Goal: Check status: Check status

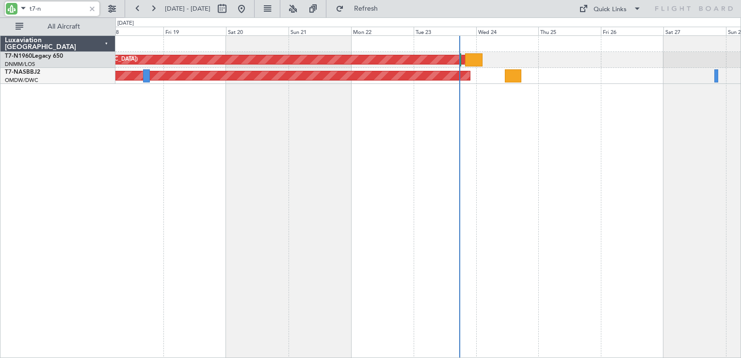
type input "t7-n"
click at [94, 11] on div at bounding box center [92, 8] width 11 height 11
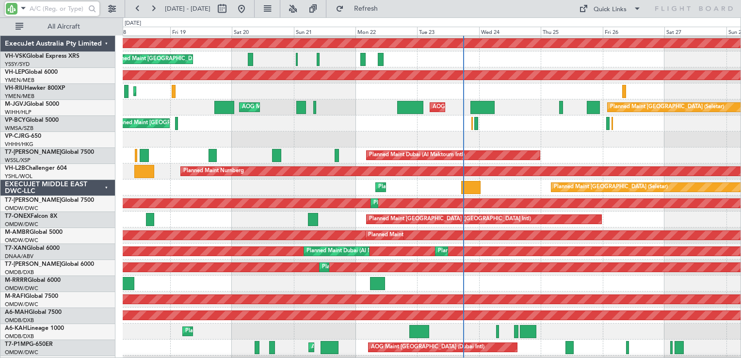
scroll to position [48, 0]
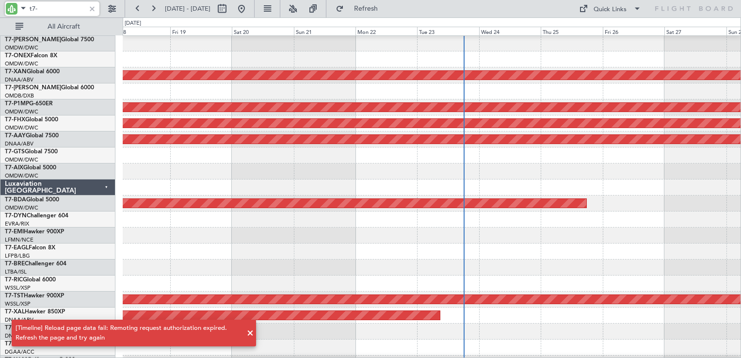
type input "t7-n"
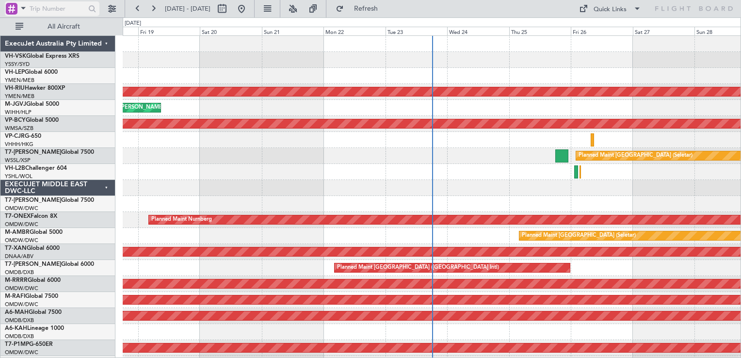
click at [13, 9] on div at bounding box center [12, 9] width 12 height 12
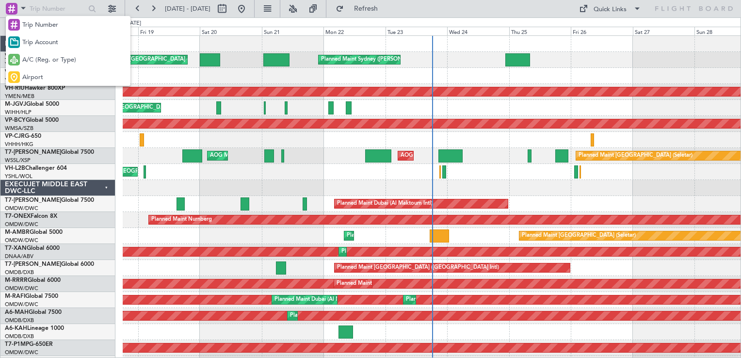
drag, startPoint x: 49, startPoint y: 65, endPoint x: 48, endPoint y: 55, distance: 10.2
click at [50, 66] on div "A/C (Reg. or Type)" at bounding box center [68, 59] width 125 height 17
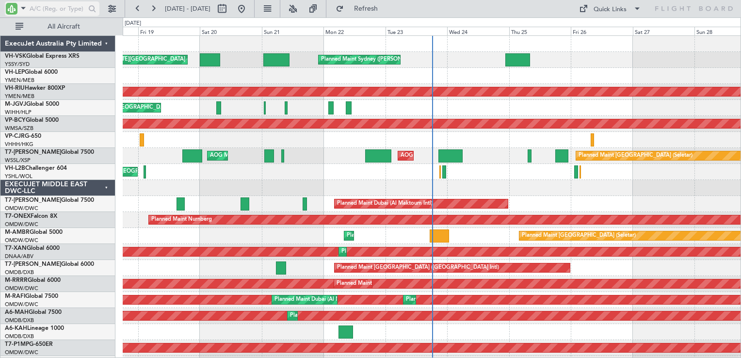
click at [48, 15] on input "text" at bounding box center [58, 8] width 56 height 15
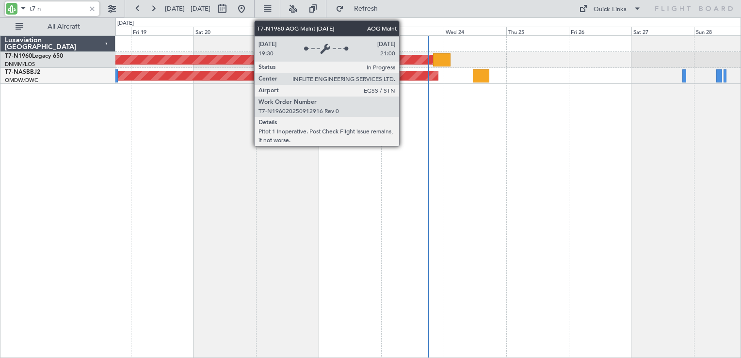
click at [402, 58] on div "AOG Maint London ([GEOGRAPHIC_DATA])" at bounding box center [214, 59] width 441 height 9
type input "t7-n"
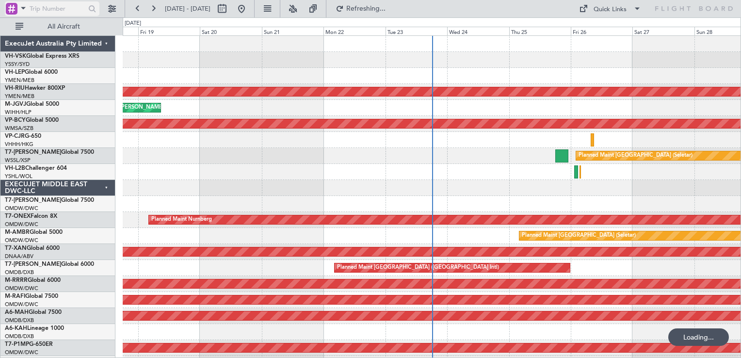
click at [16, 9] on div at bounding box center [12, 9] width 12 height 12
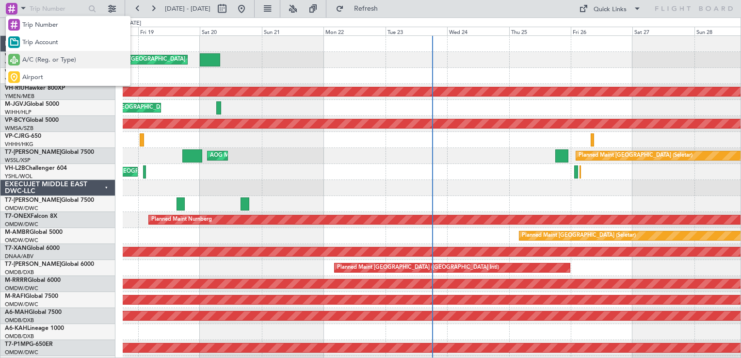
click at [47, 58] on span "A/C (Reg. or Type)" at bounding box center [49, 60] width 54 height 10
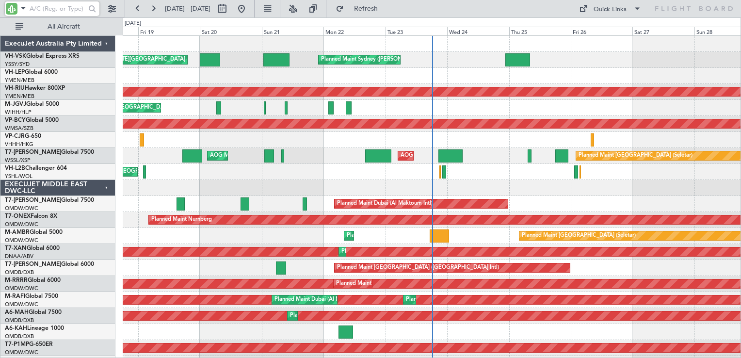
click at [48, 12] on input "text" at bounding box center [58, 8] width 56 height 15
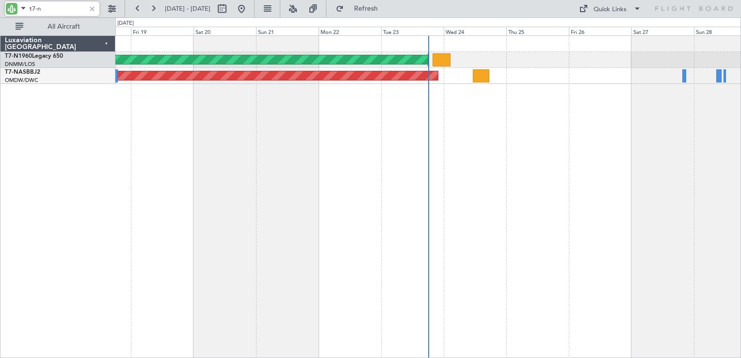
type input "t7-n"
click at [41, 55] on link "T7-N1960 Legacy 650" at bounding box center [34, 56] width 58 height 6
